Goal: Task Accomplishment & Management: Complete application form

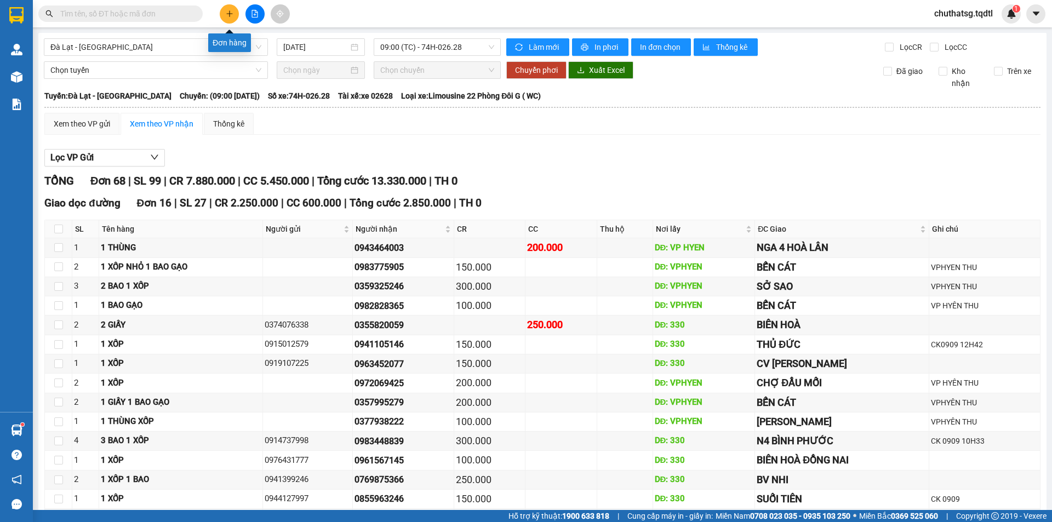
click at [228, 19] on button at bounding box center [229, 13] width 19 height 19
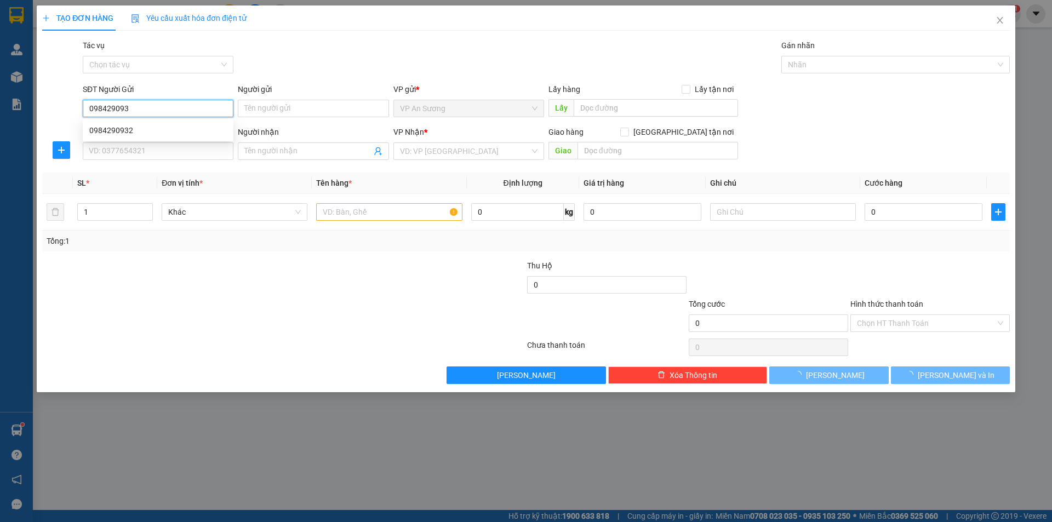
type input "0984290932"
click at [213, 123] on div "0984290932" at bounding box center [158, 131] width 151 height 18
type input "0917955226"
type input "[PERSON_NAME]"
type input "100.000"
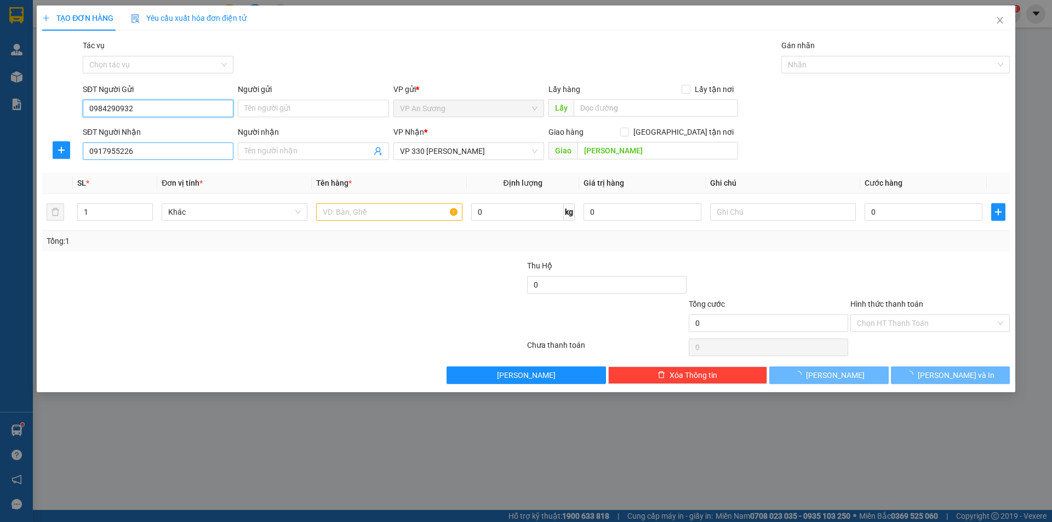
type input "100.000"
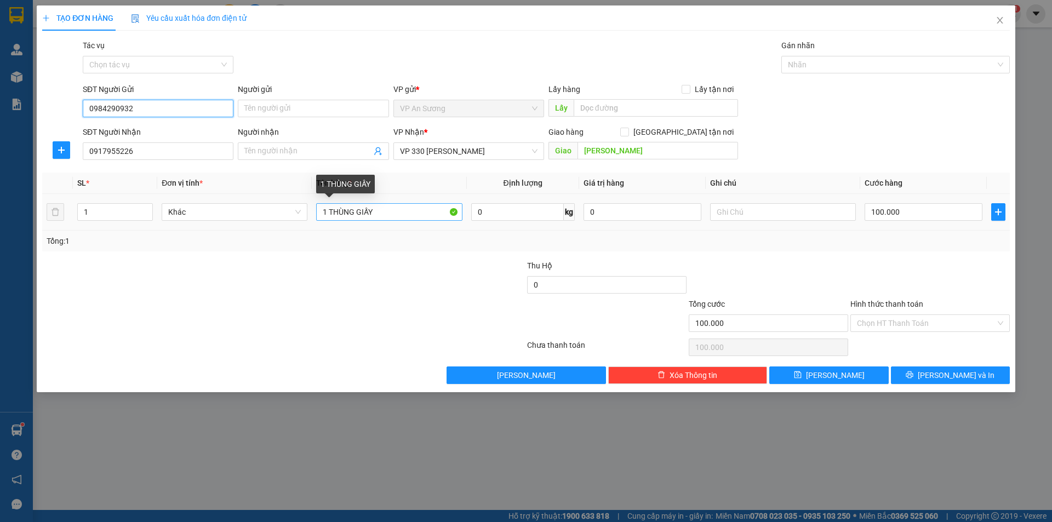
type input "0984290932"
click at [378, 213] on input "1 THÙNG GIẤY" at bounding box center [389, 212] width 146 height 18
type input "1T XỐP"
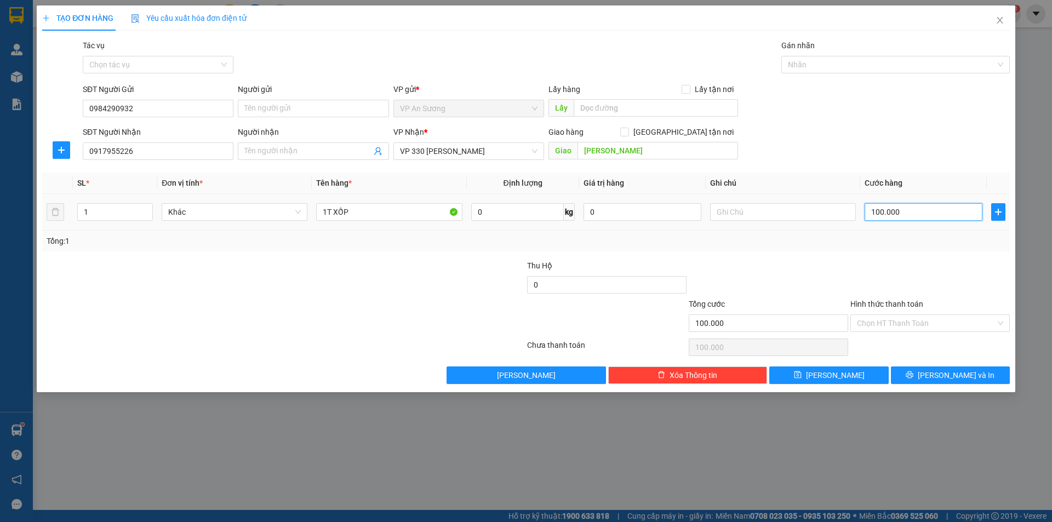
click at [912, 212] on input "100.000" at bounding box center [924, 212] width 118 height 18
type input "1"
type input "15"
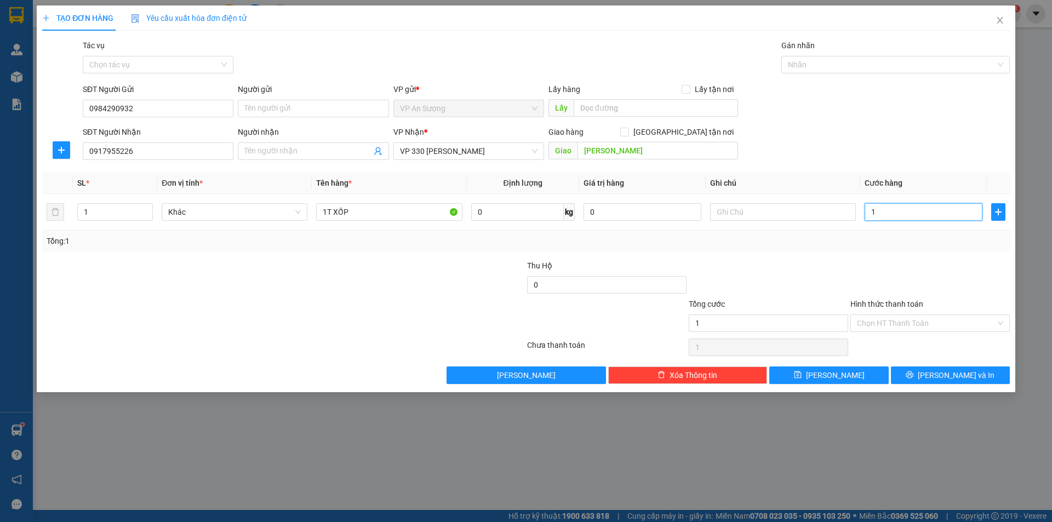
type input "15"
type input "150"
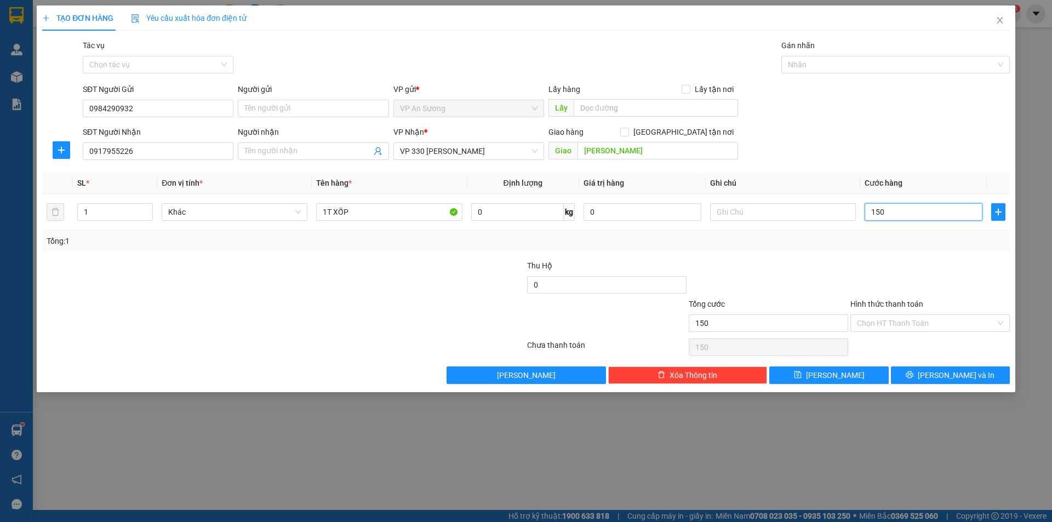
type input "1.500"
type input "15.000"
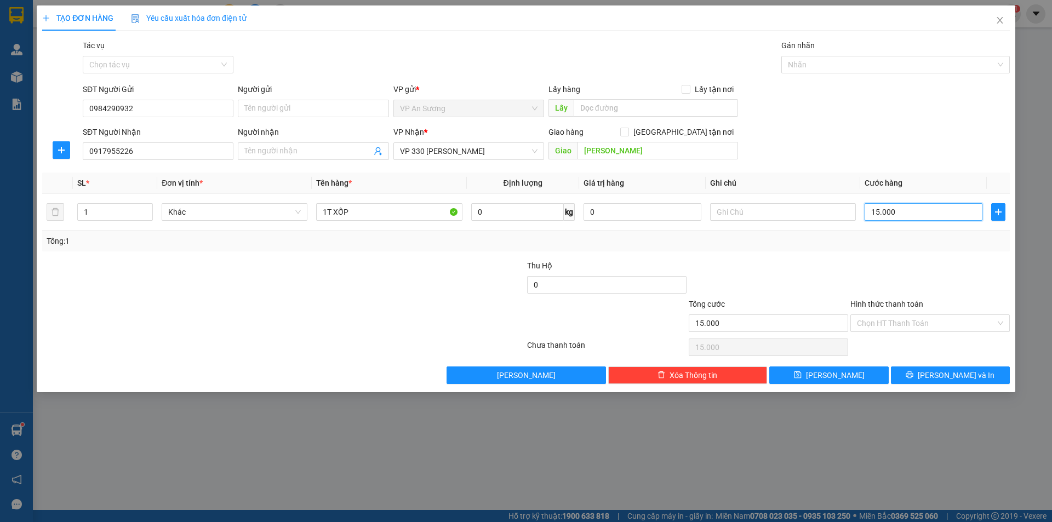
type input "150.000"
type input "1.500.000"
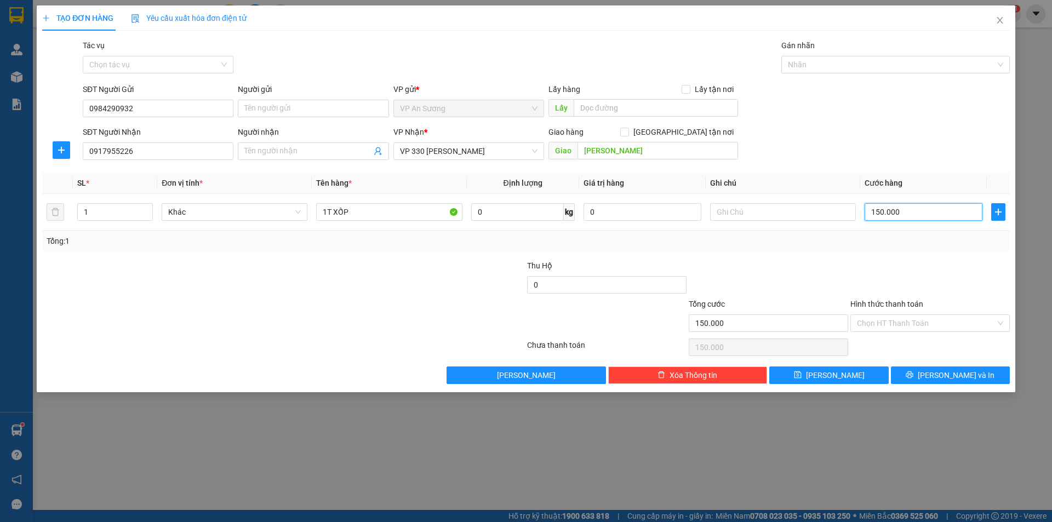
type input "1.500.000"
type input "150.000"
click at [924, 316] on input "Hình thức thanh toán" at bounding box center [926, 323] width 139 height 16
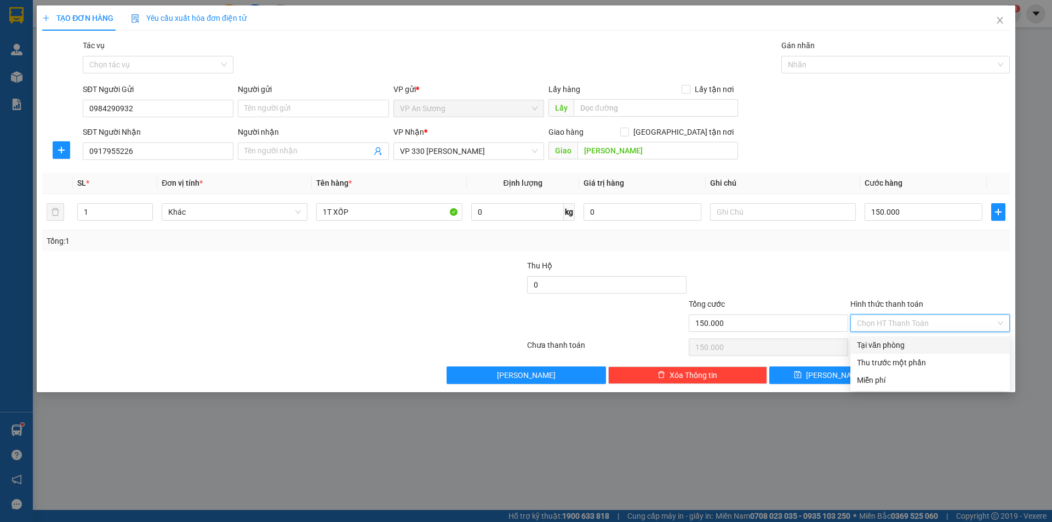
click at [923, 285] on div at bounding box center [930, 279] width 162 height 38
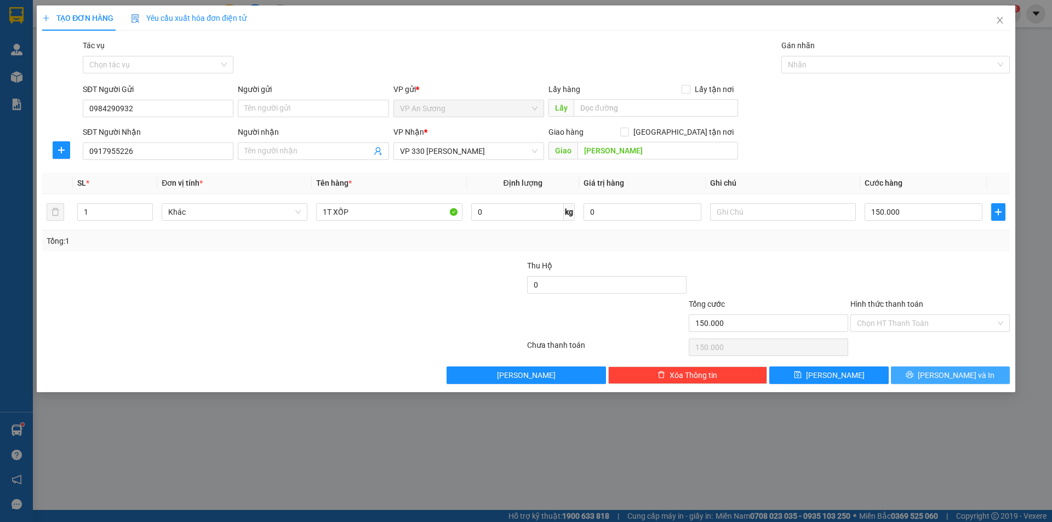
drag, startPoint x: 937, startPoint y: 383, endPoint x: 907, endPoint y: 352, distance: 42.6
click at [930, 374] on button "[PERSON_NAME] và In" at bounding box center [950, 376] width 119 height 18
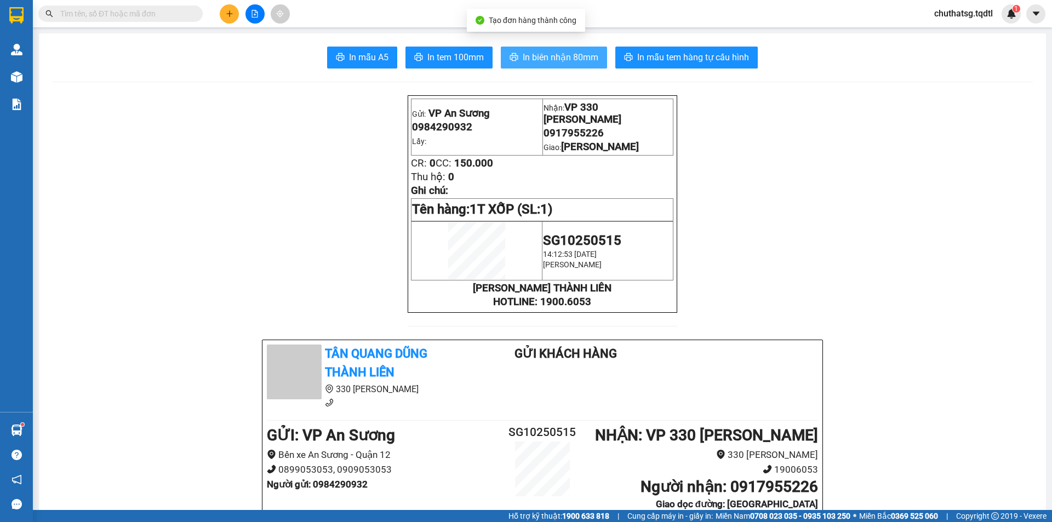
drag, startPoint x: 564, startPoint y: 53, endPoint x: 607, endPoint y: 64, distance: 44.0
click at [564, 57] on span "In biên nhận 80mm" at bounding box center [561, 57] width 76 height 14
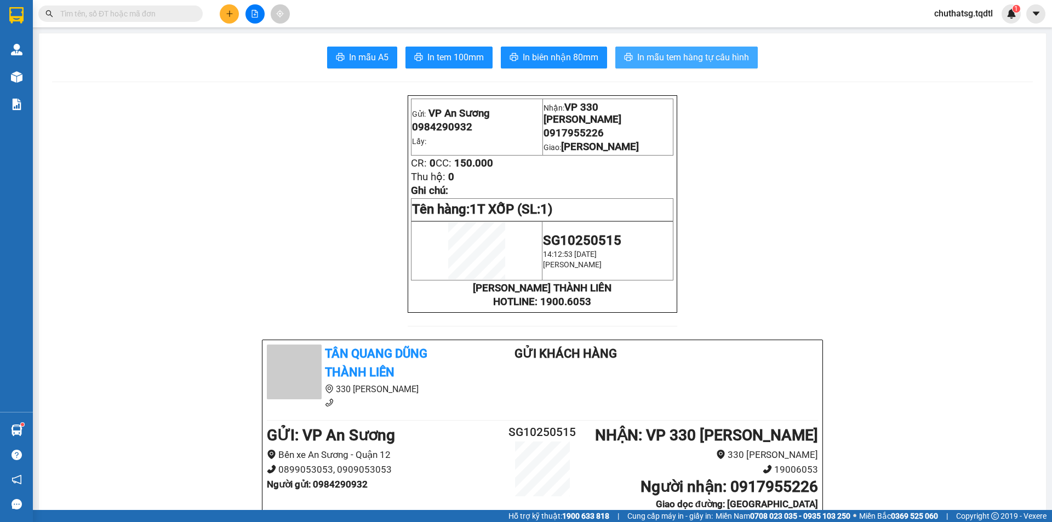
click at [711, 59] on span "In mẫu tem hàng tự cấu hình" at bounding box center [693, 57] width 112 height 14
